Goal: Check status: Check status

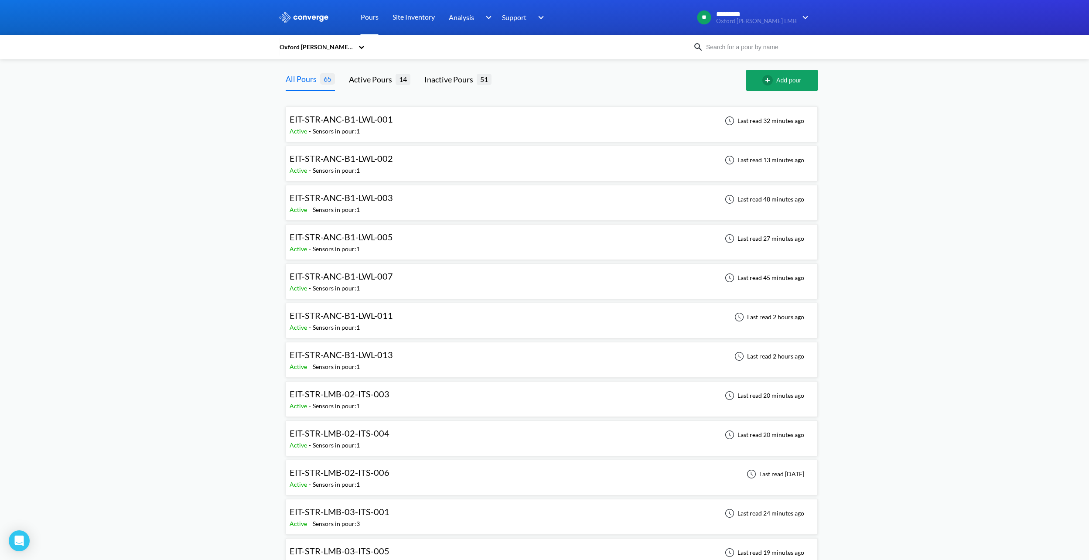
click at [431, 352] on div "EIT-STR-ANC-B1-LWL-013 Active - Sensors in pour: 1 Last read 2 hours ago" at bounding box center [552, 360] width 524 height 28
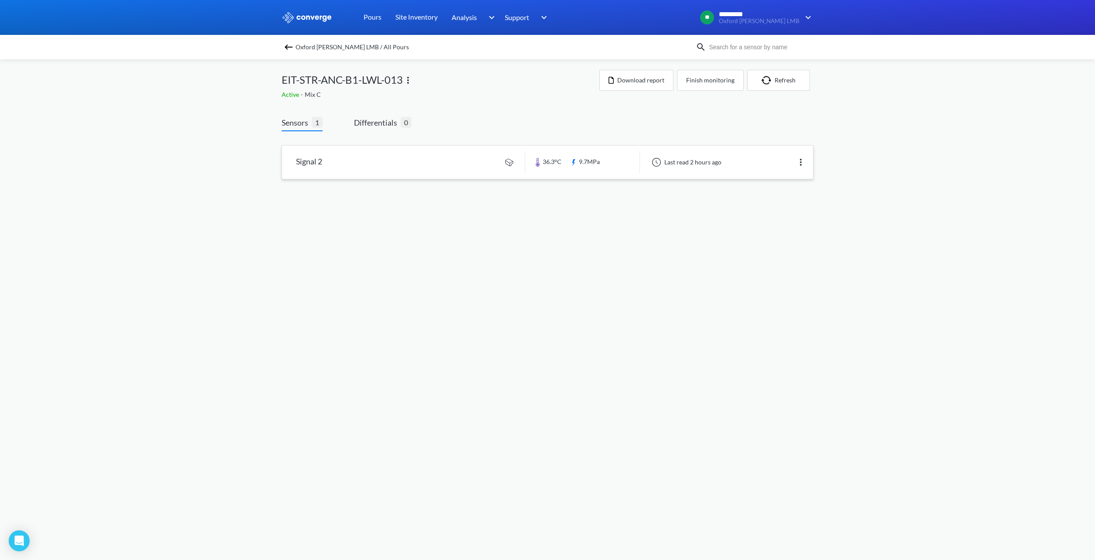
click at [803, 163] on img at bounding box center [801, 162] width 10 height 10
click at [757, 207] on body "Sorry, this feature is not available in the demo OK MENU Oxford [PERSON_NAME] L…" at bounding box center [547, 280] width 1095 height 560
click at [799, 158] on img at bounding box center [801, 162] width 10 height 10
click at [788, 167] on div "Edit" at bounding box center [779, 162] width 56 height 17
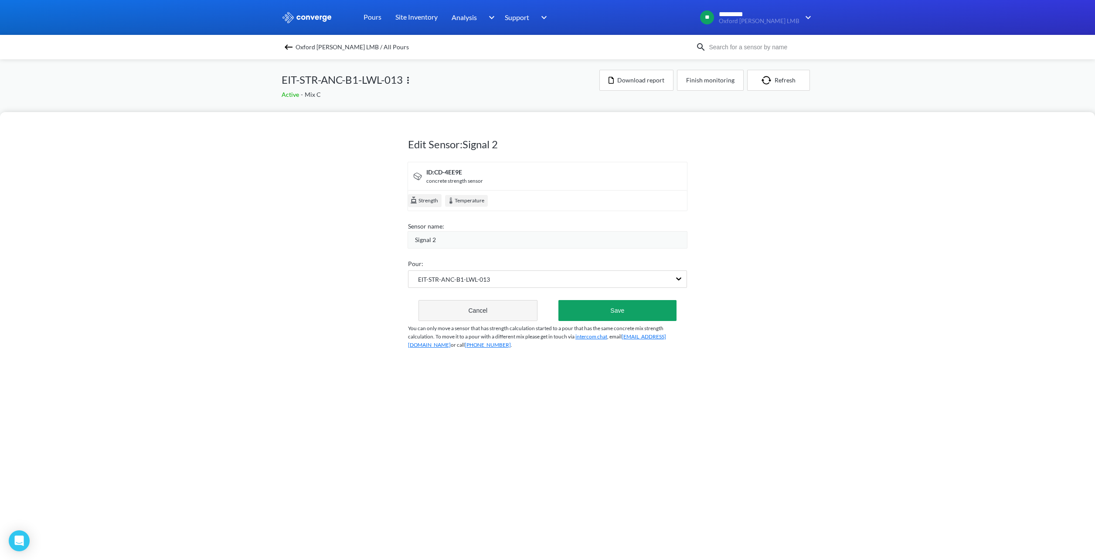
click at [503, 309] on button "Cancel" at bounding box center [478, 310] width 119 height 21
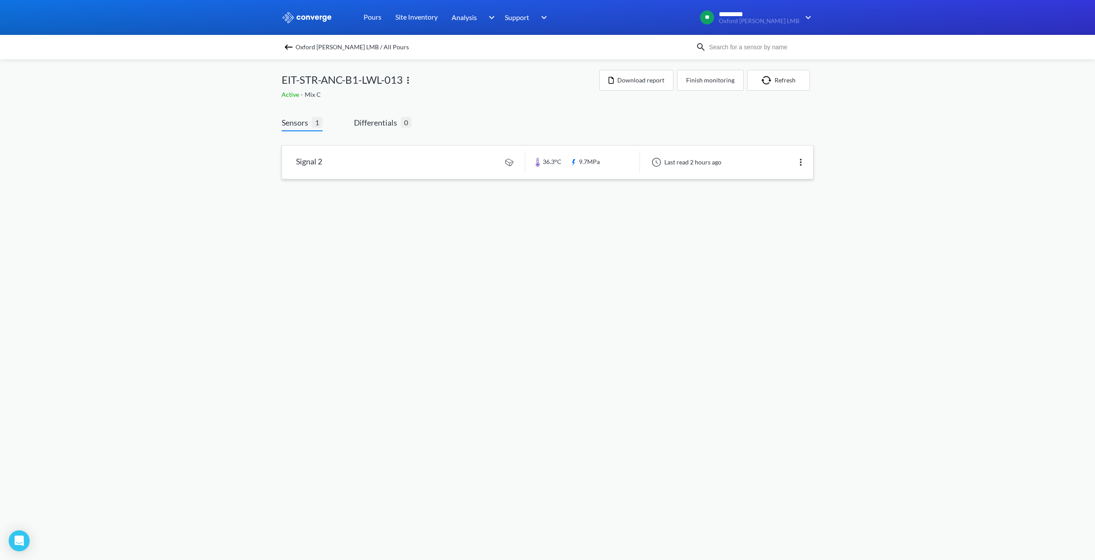
drag, startPoint x: 703, startPoint y: 117, endPoint x: 709, endPoint y: 114, distance: 6.8
click at [704, 116] on div "Sensors 1 Differentials 0 Signal 2 36.3°C 9.7MPa Last read 2 hours ago" at bounding box center [548, 156] width 532 height 80
click at [769, 82] on img "button" at bounding box center [768, 80] width 13 height 9
click at [686, 162] on link at bounding box center [547, 162] width 531 height 33
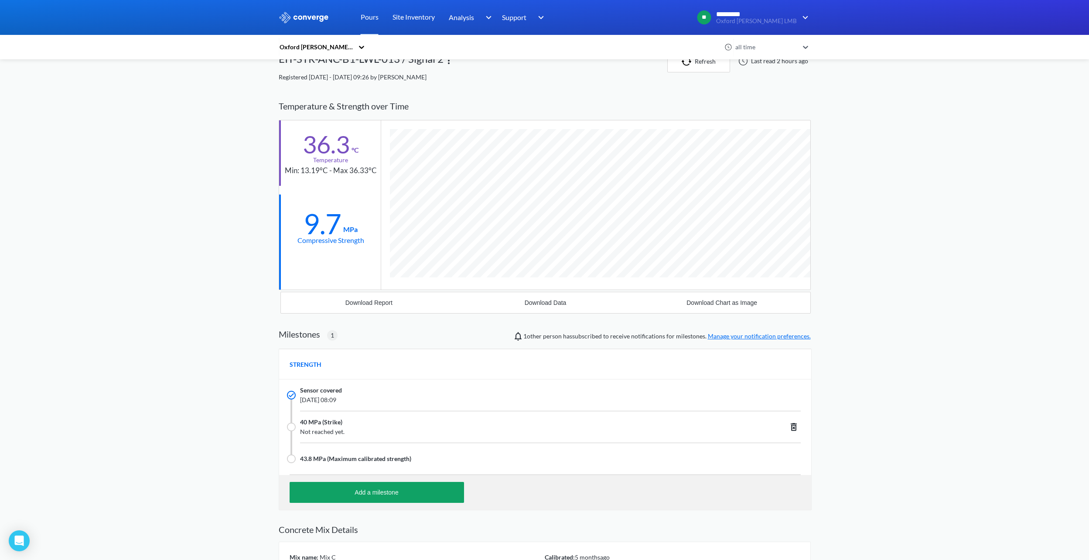
scroll to position [17, 0]
